Goal: Task Accomplishment & Management: Use online tool/utility

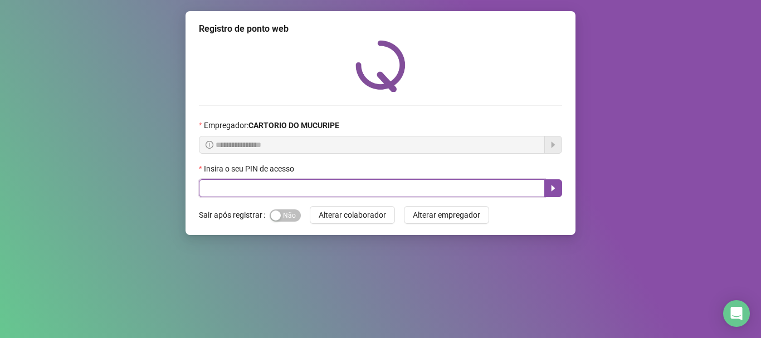
click at [370, 180] on input "text" at bounding box center [372, 188] width 346 height 18
click at [368, 182] on input "text" at bounding box center [372, 188] width 346 height 18
type input "*"
type input "*****"
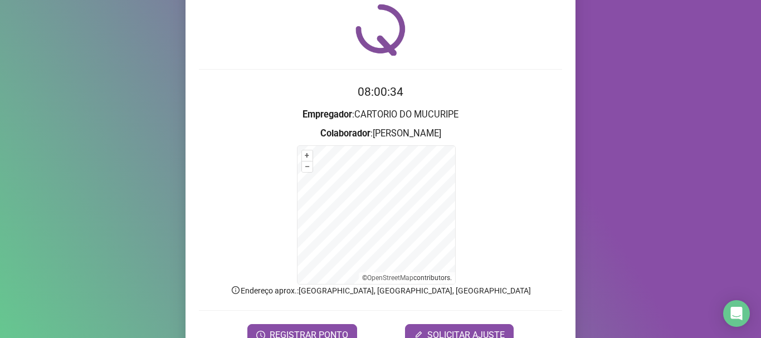
scroll to position [56, 0]
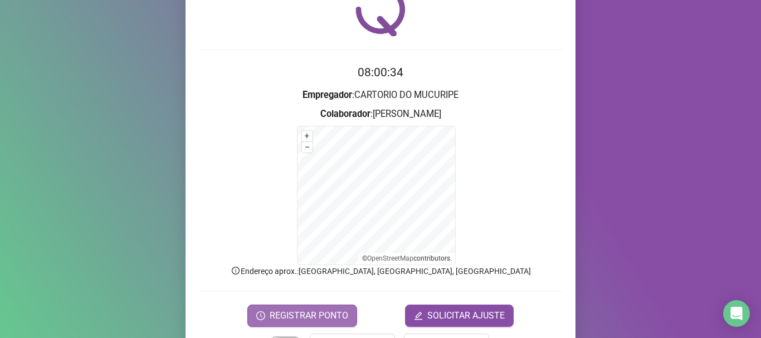
click at [276, 322] on span "REGISTRAR PONTO" at bounding box center [308, 315] width 79 height 13
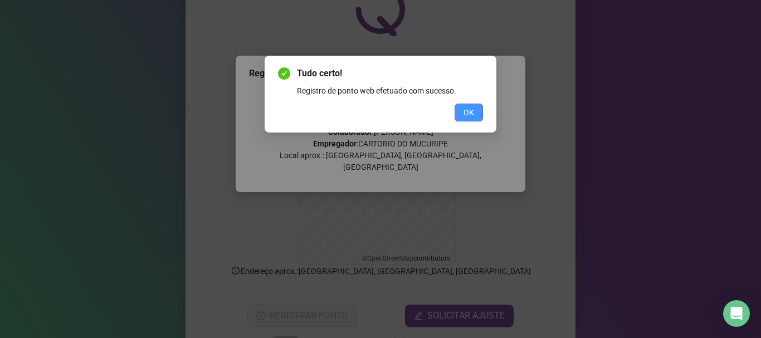
click at [473, 107] on span "OK" at bounding box center [468, 112] width 11 height 12
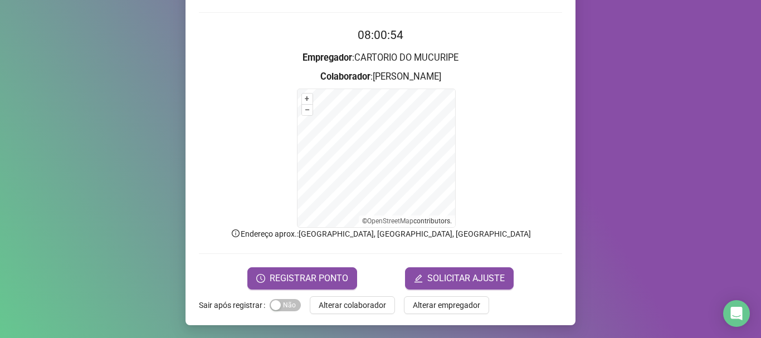
scroll to position [94, 0]
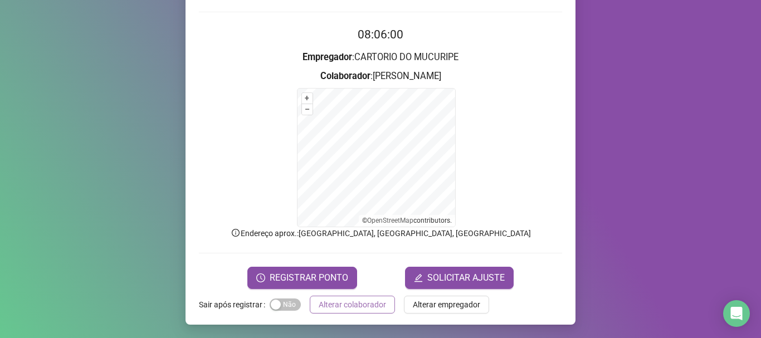
click at [348, 312] on button "Alterar colaborador" at bounding box center [352, 305] width 85 height 18
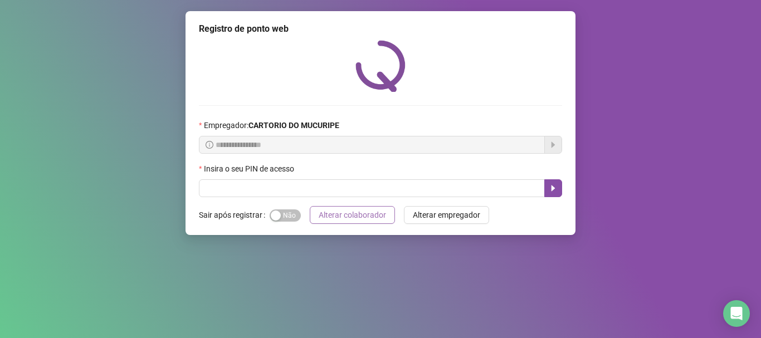
scroll to position [0, 0]
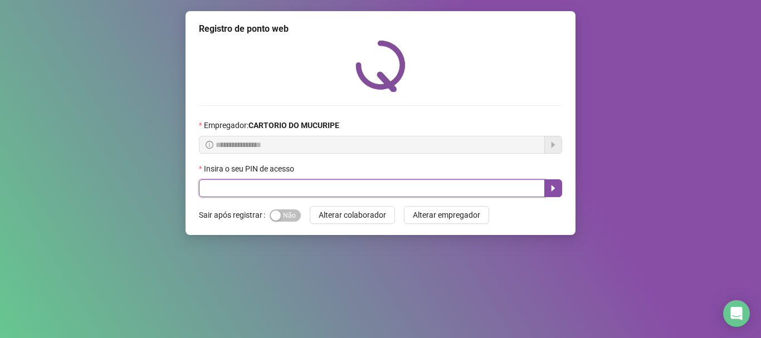
click at [307, 190] on input "text" at bounding box center [372, 188] width 346 height 18
type input "*****"
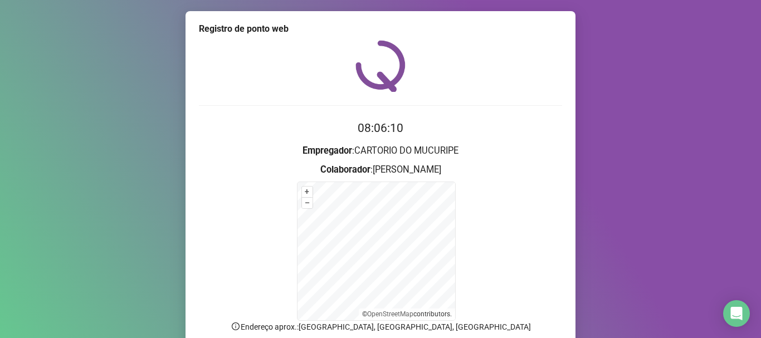
scroll to position [56, 0]
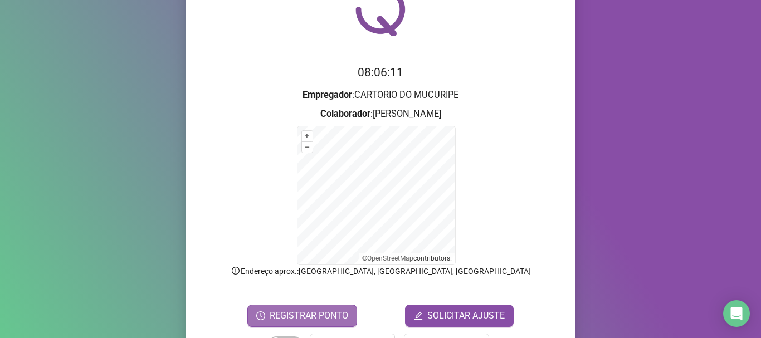
click at [298, 315] on span "REGISTRAR PONTO" at bounding box center [308, 315] width 79 height 13
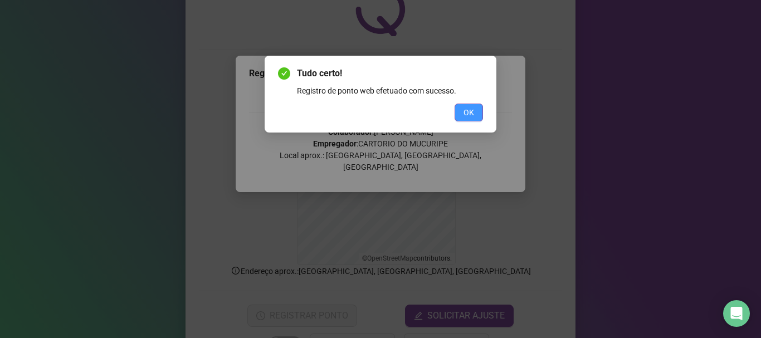
click at [459, 115] on button "OK" at bounding box center [468, 113] width 28 height 18
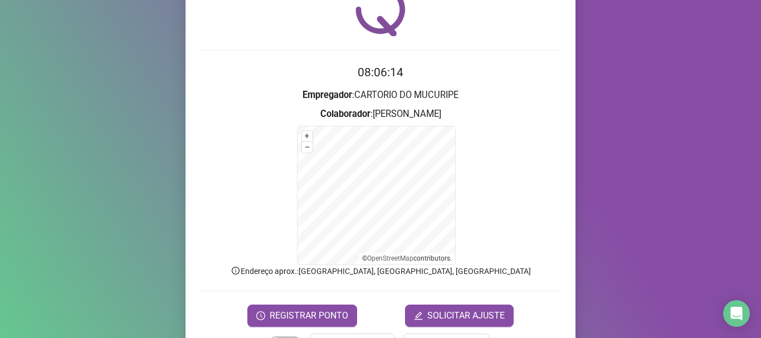
scroll to position [94, 0]
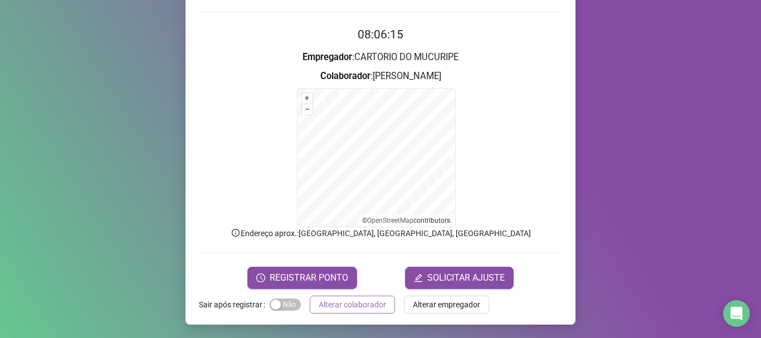
click at [327, 307] on span "Alterar colaborador" at bounding box center [351, 304] width 67 height 12
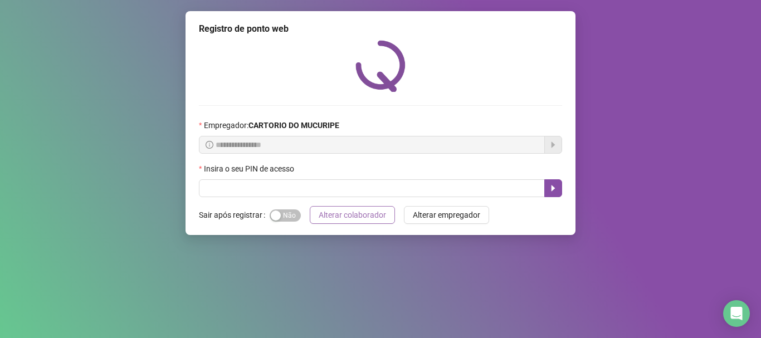
scroll to position [0, 0]
